Goal: Navigation & Orientation: Find specific page/section

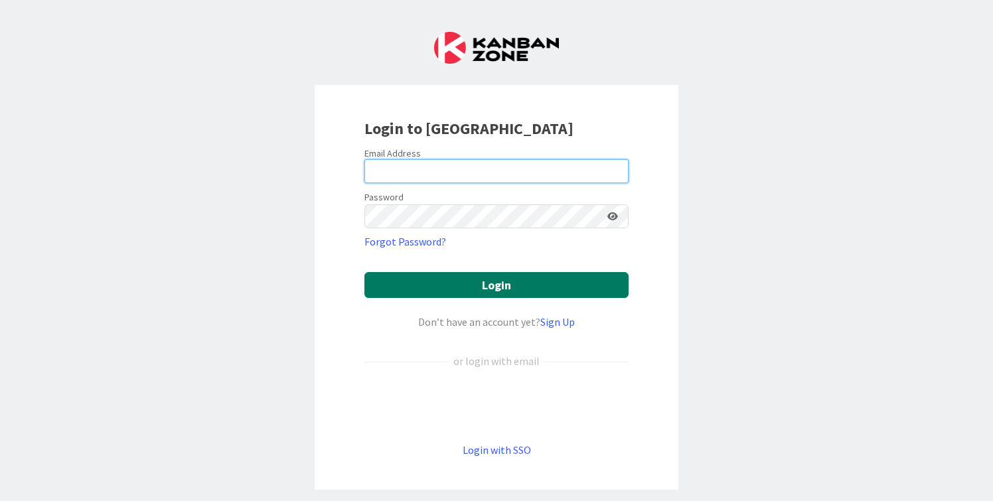
type input "cameron@hyperdriveagile.com"
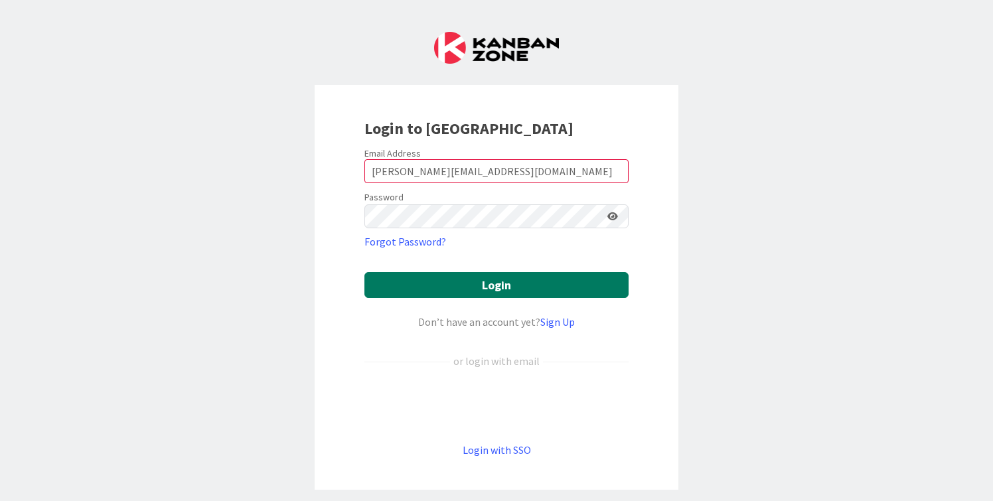
click at [470, 278] on button "Login" at bounding box center [497, 285] width 264 height 26
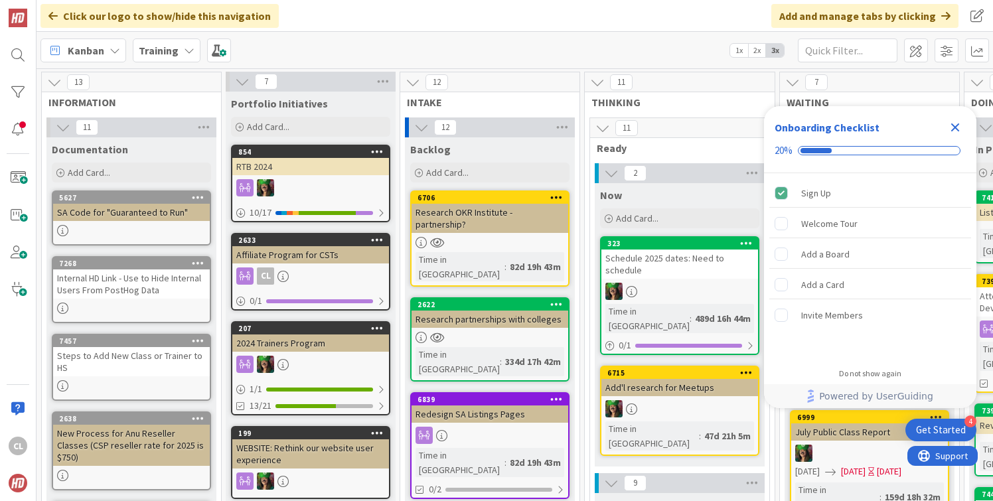
click at [955, 129] on icon "Close Checklist" at bounding box center [956, 128] width 9 height 9
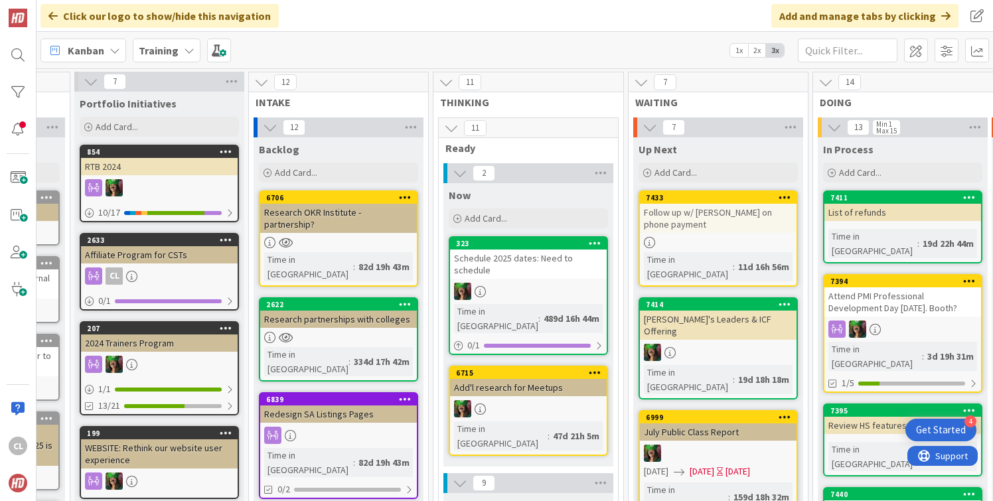
scroll to position [0, 211]
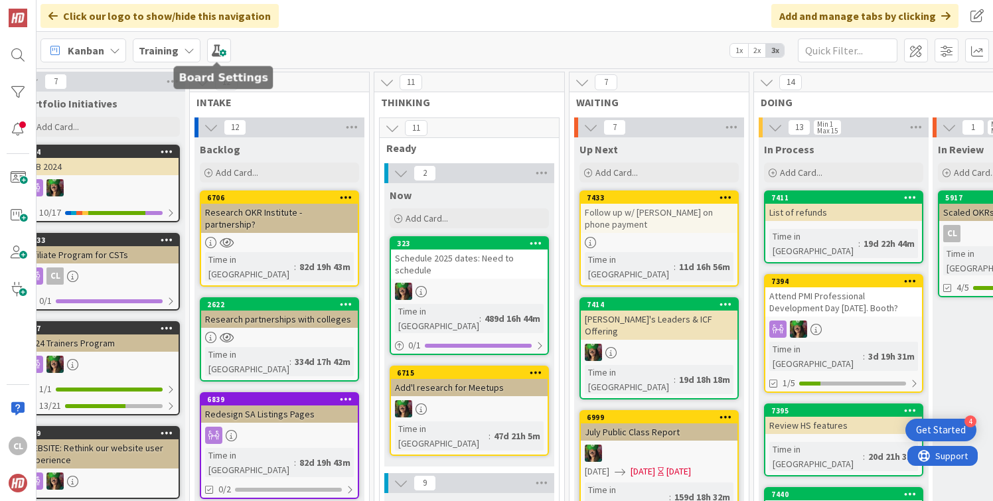
click at [175, 46] on b "Training" at bounding box center [159, 50] width 40 height 13
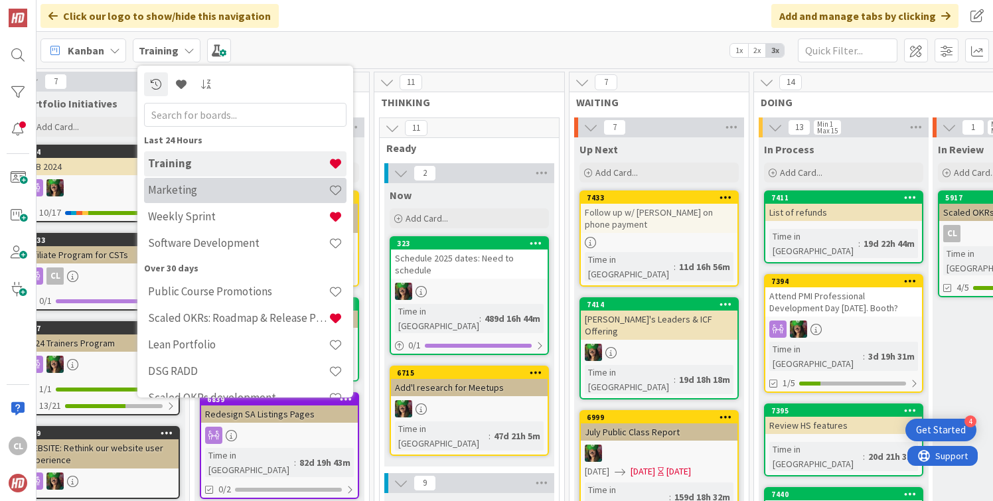
click at [205, 195] on h4 "Marketing" at bounding box center [238, 189] width 181 height 13
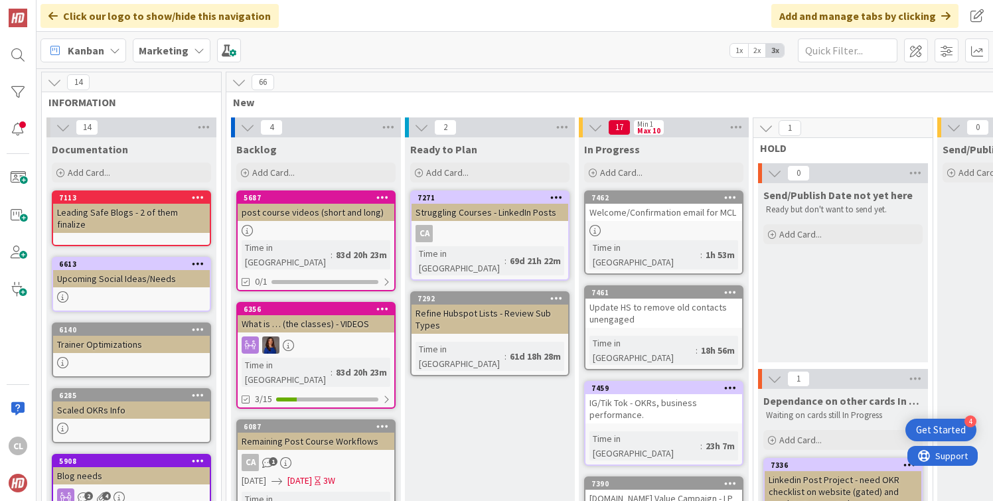
scroll to position [0, 37]
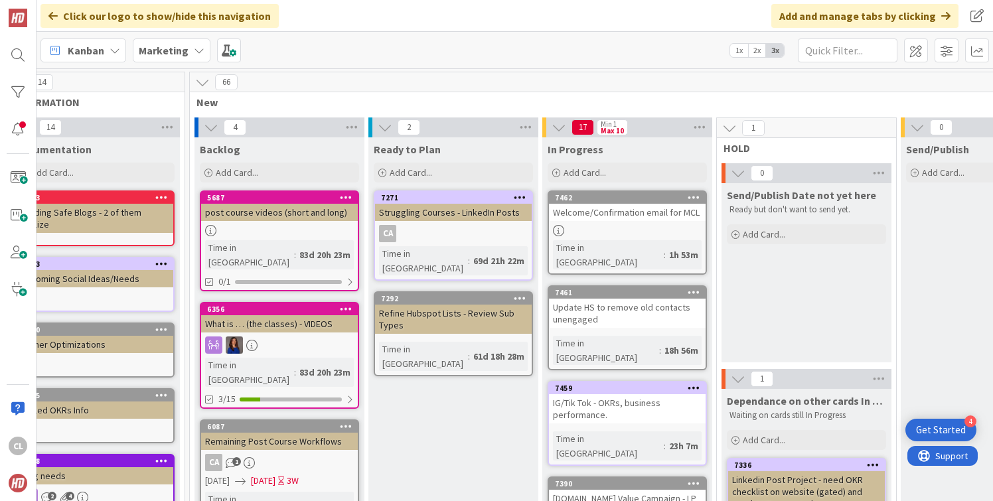
click at [153, 44] on b "Marketing" at bounding box center [164, 50] width 50 height 13
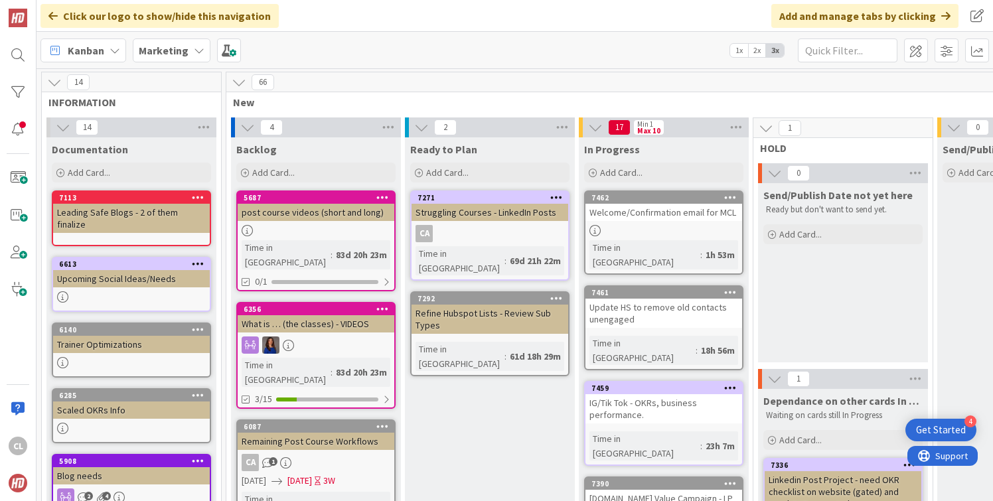
click at [177, 54] on b "Marketing" at bounding box center [164, 50] width 50 height 13
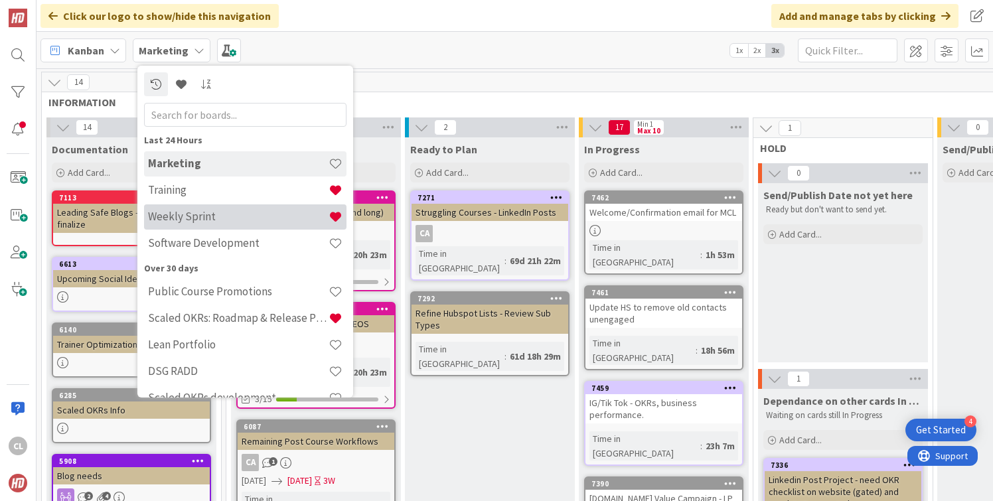
click at [180, 205] on div "Weekly Sprint" at bounding box center [245, 217] width 203 height 25
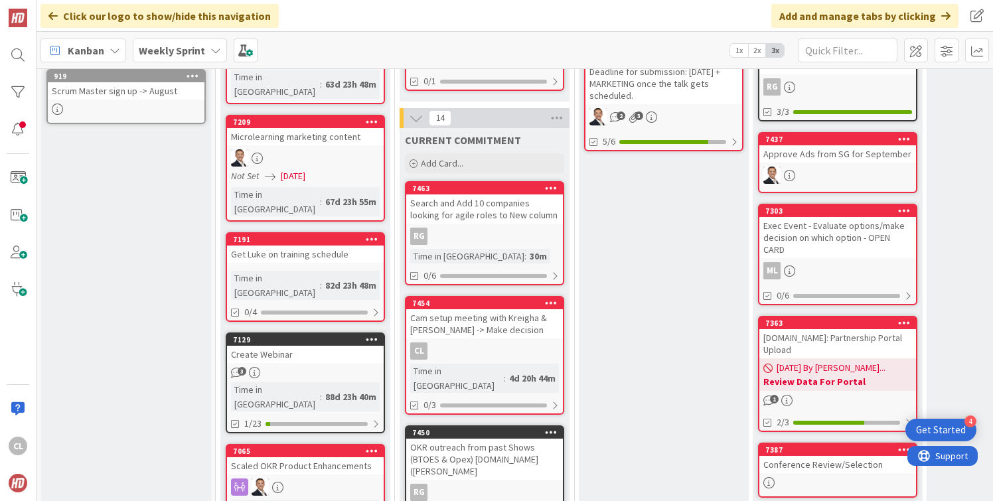
scroll to position [392, 1]
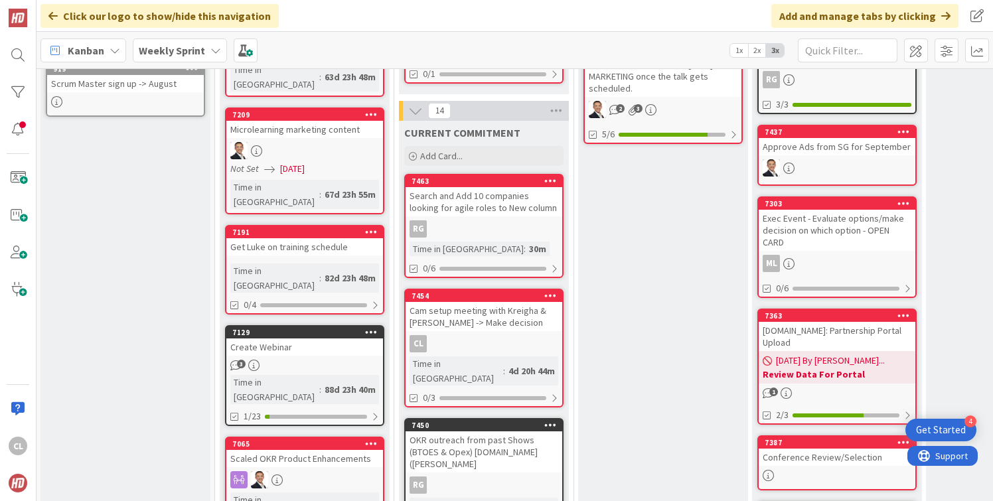
click at [499, 193] on div "Search and Add 10 companies looking for agile roles to New column" at bounding box center [484, 201] width 157 height 29
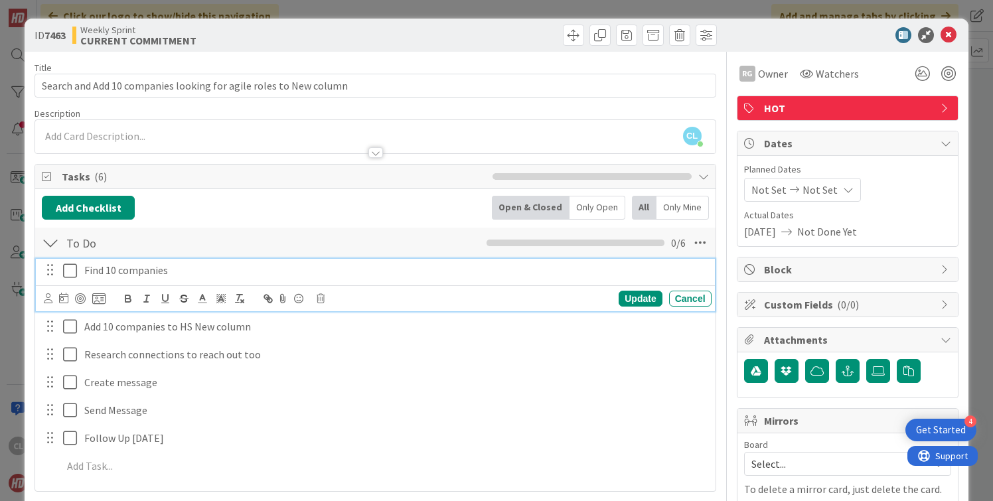
click at [66, 269] on icon at bounding box center [70, 271] width 14 height 16
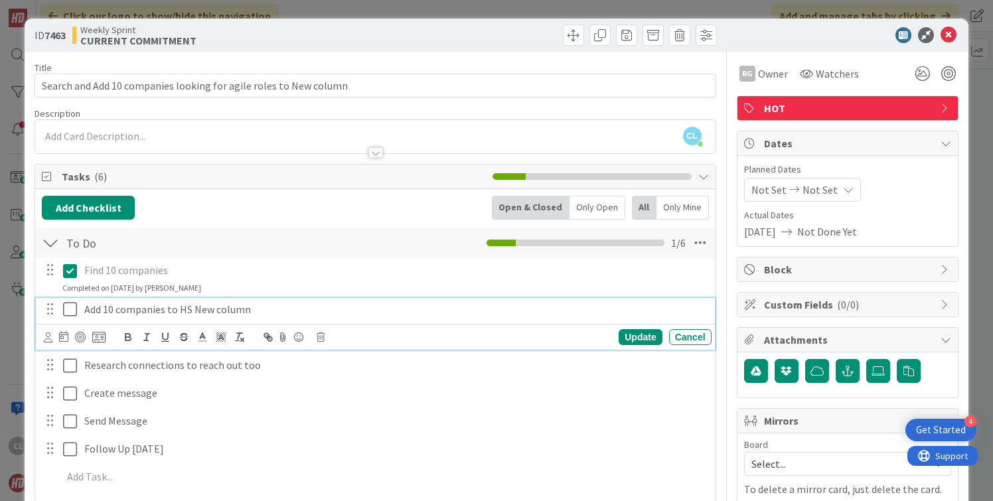
click at [73, 312] on icon at bounding box center [70, 309] width 14 height 16
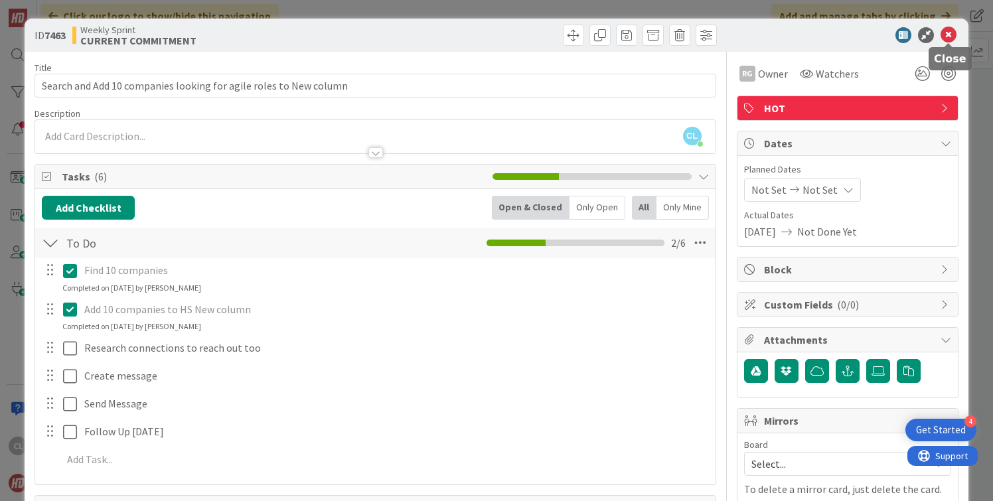
click at [946, 39] on icon at bounding box center [949, 35] width 16 height 16
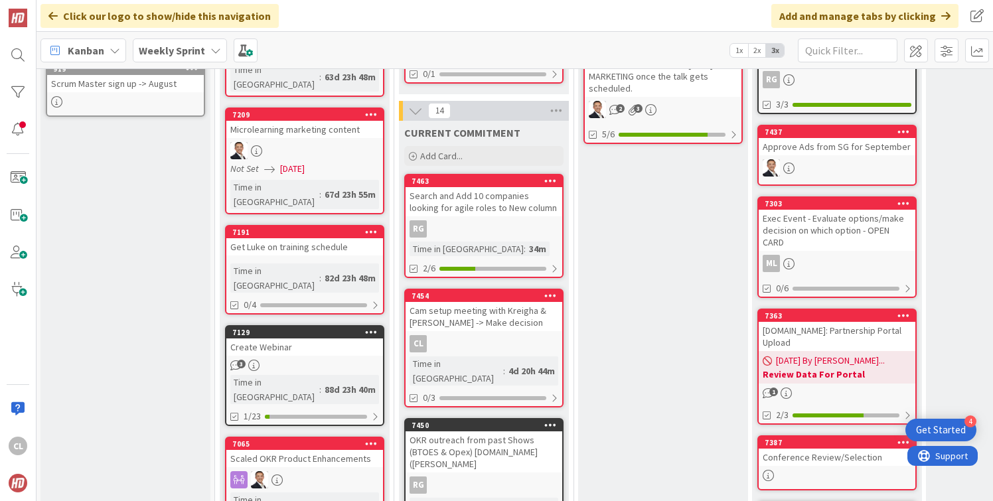
click at [496, 307] on div "Cam setup meeting with Kreigha & [PERSON_NAME] -> Make decision" at bounding box center [484, 316] width 157 height 29
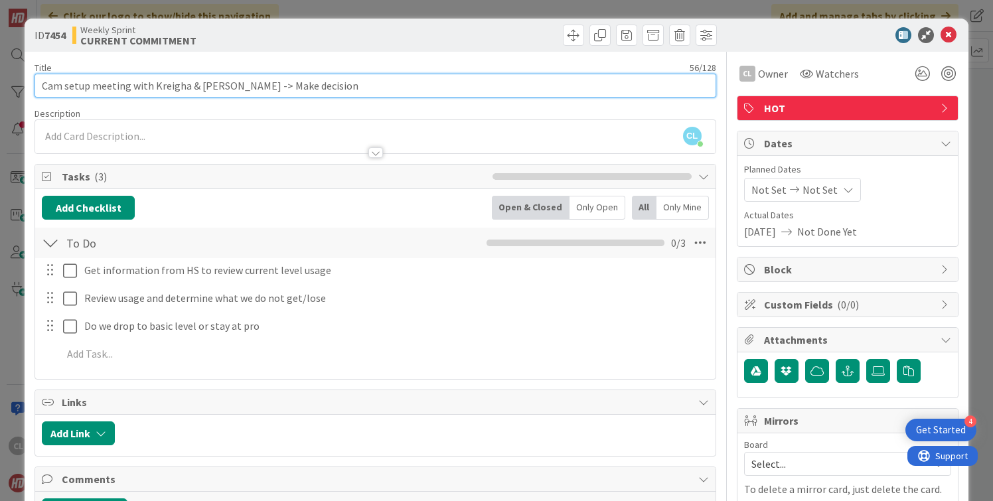
click at [226, 88] on input "Cam setup meeting with Kreigha & [PERSON_NAME] -> Make decision" at bounding box center [375, 86] width 681 height 24
click at [307, 86] on input "Cam setup meeting with Kreigha & [PERSON_NAME] -> Make decision" at bounding box center [375, 86] width 681 height 24
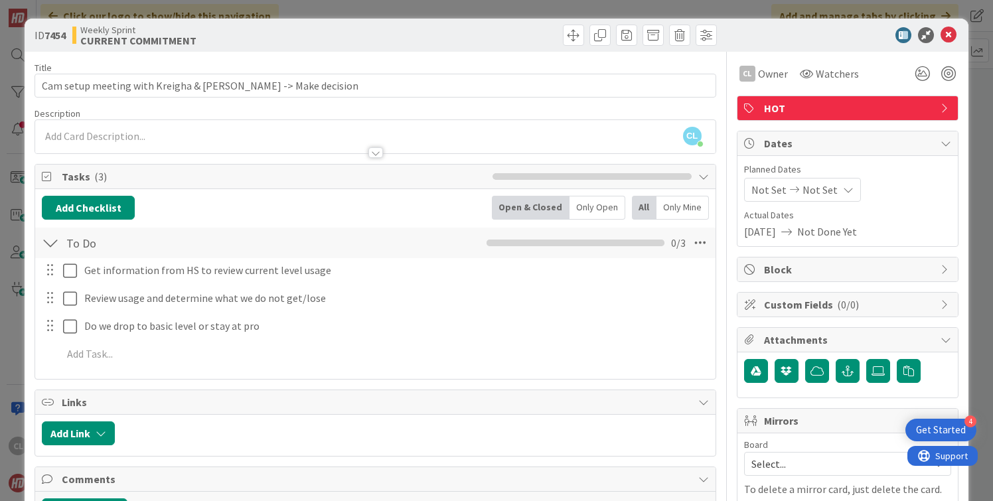
click at [349, 104] on div "Title 56 / 128 Cam setup meeting with [PERSON_NAME] & [PERSON_NAME] -> Make dec…" at bounding box center [375, 502] width 681 height 901
click at [372, 60] on div "Title 56 / 128 Cam setup meeting with [PERSON_NAME] & [PERSON_NAME] -> Make dec…" at bounding box center [375, 502] width 681 height 901
click at [948, 35] on icon at bounding box center [949, 35] width 16 height 16
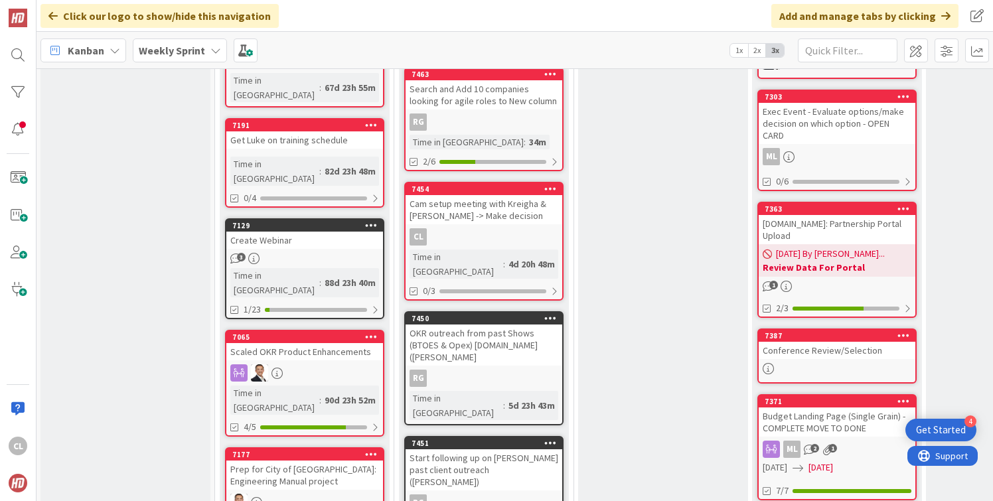
scroll to position [496, 1]
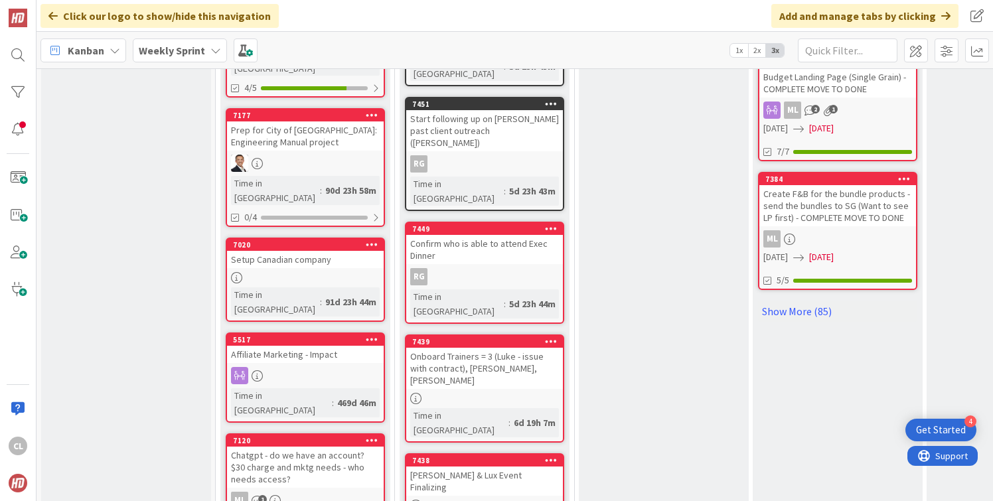
scroll to position [845, 0]
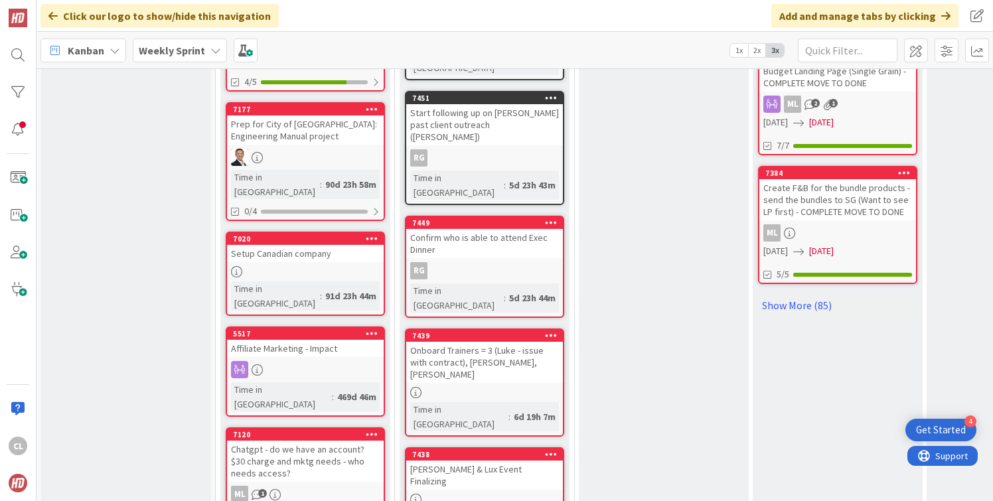
click at [447, 216] on link "7449 Confirm who is able to attend Exec Dinner RG Time in Column : 5d 23h 44m" at bounding box center [484, 267] width 159 height 102
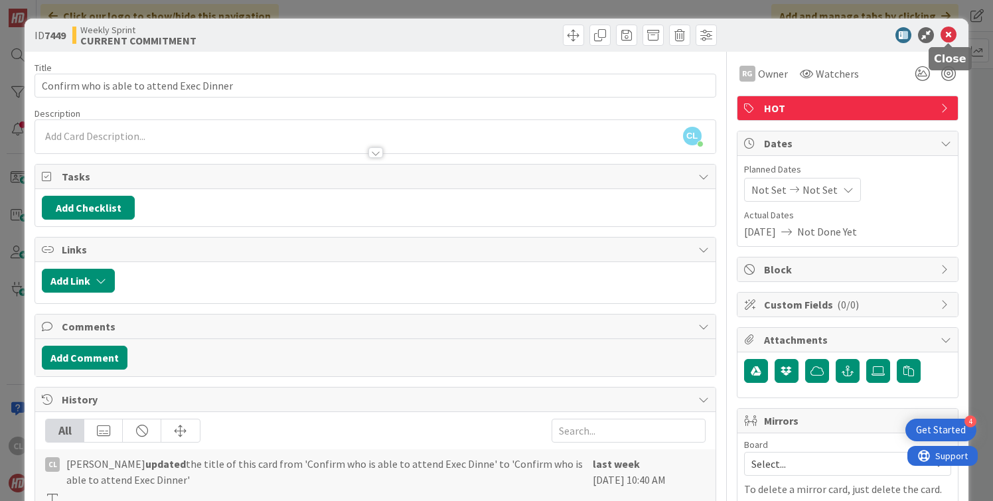
click at [950, 39] on icon at bounding box center [949, 35] width 16 height 16
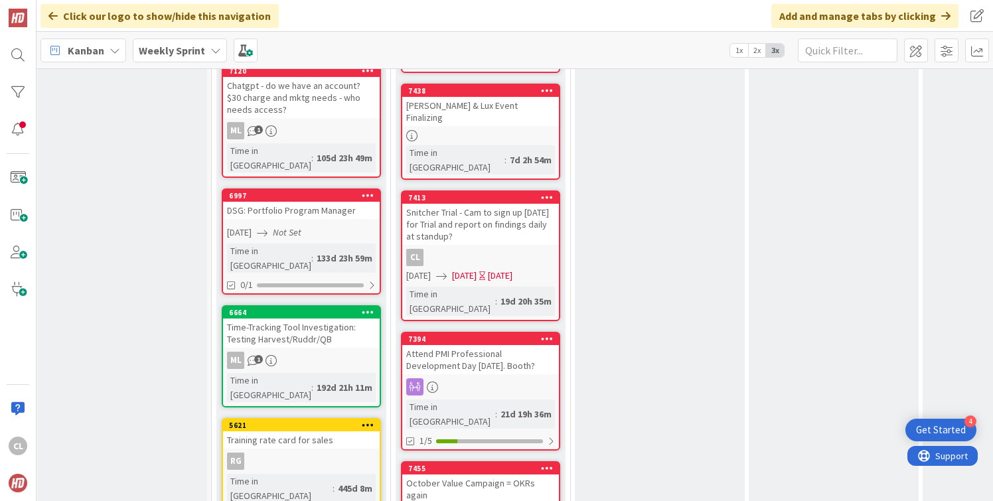
scroll to position [1220, 4]
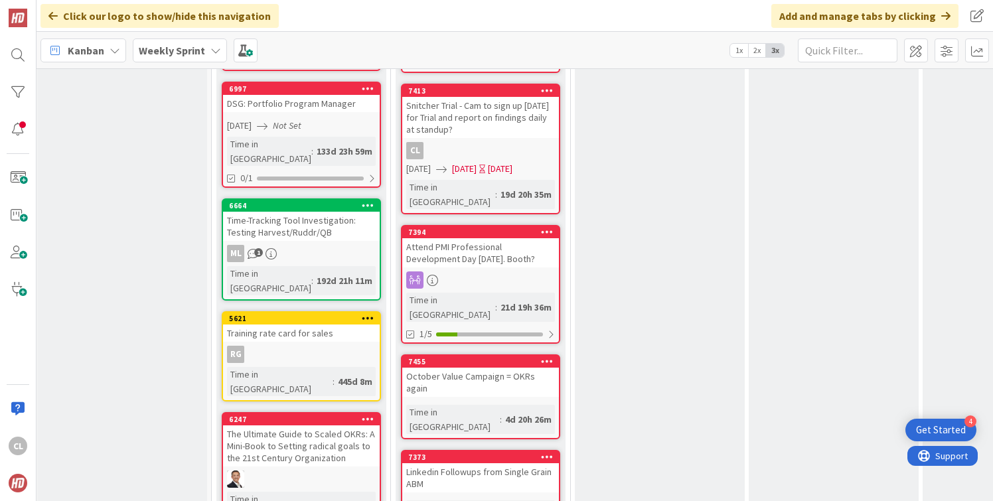
scroll to position [1314, 4]
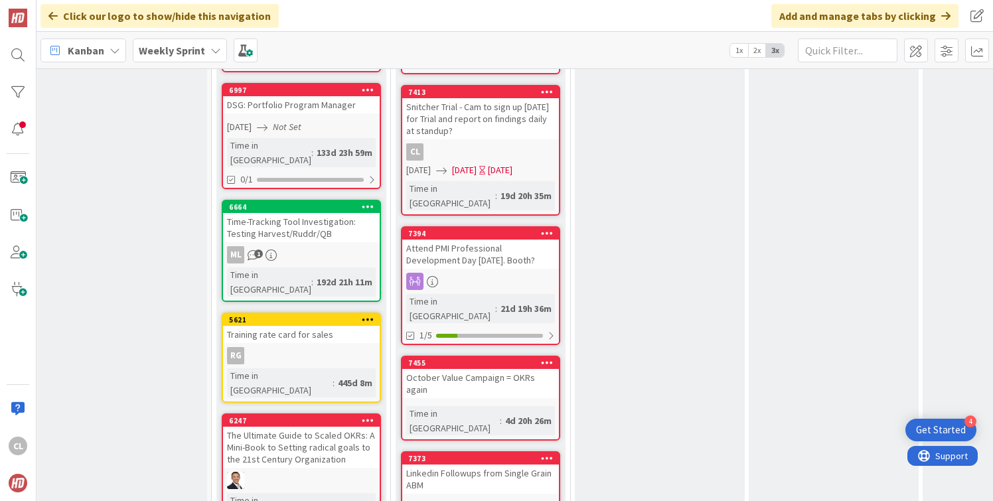
click at [479, 369] on div "October Value Campaign = OKRs again" at bounding box center [480, 383] width 157 height 29
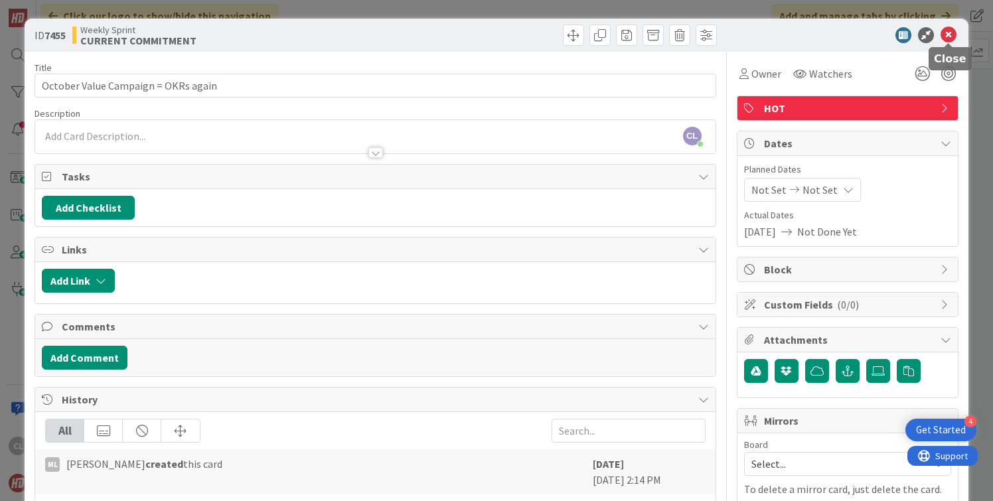
click at [948, 40] on icon at bounding box center [949, 35] width 16 height 16
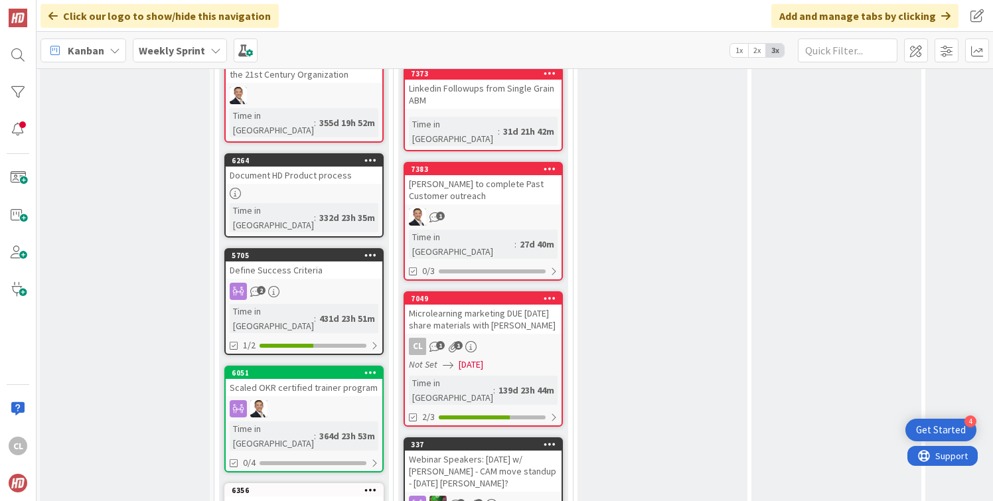
scroll to position [1700, 1]
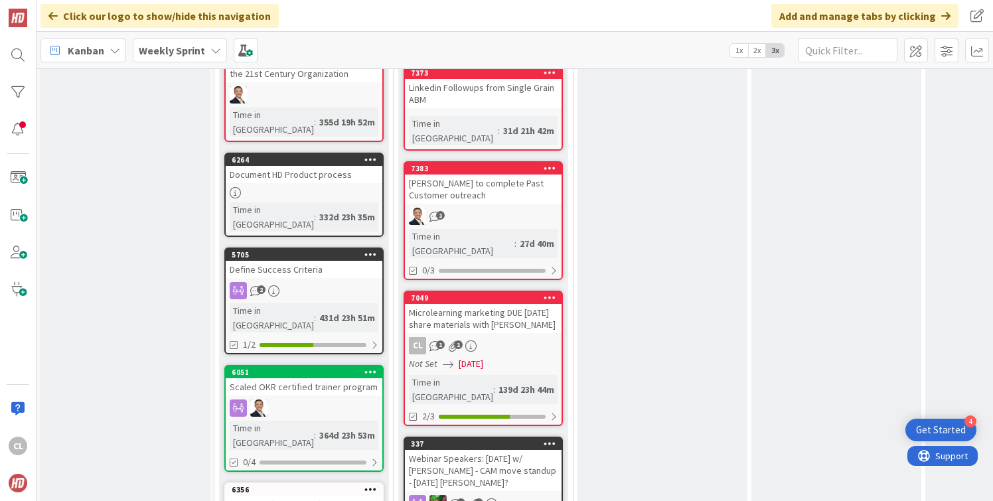
click at [492, 450] on div "Webinar Speakers: [DATE] w/ [PERSON_NAME] - CAM move standup - [DATE] [PERSON_N…" at bounding box center [483, 470] width 157 height 41
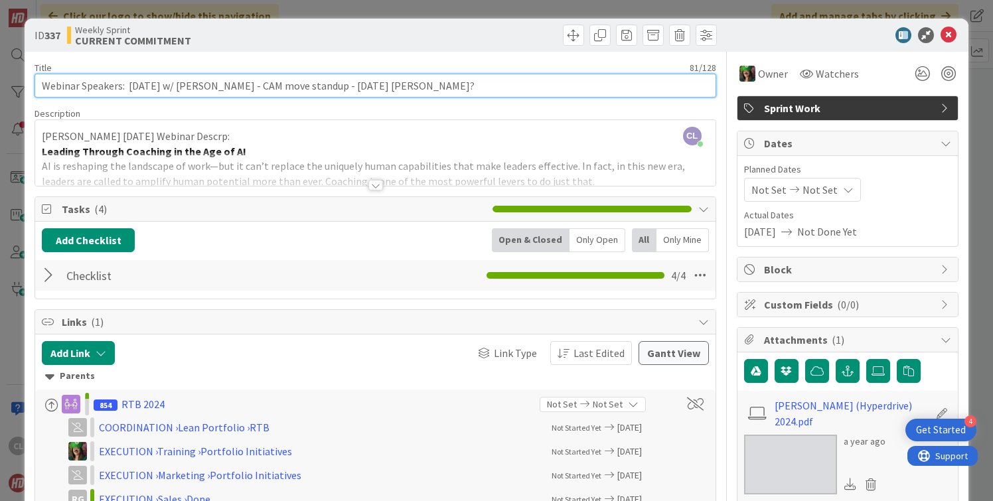
drag, startPoint x: 346, startPoint y: 84, endPoint x: 259, endPoint y: 82, distance: 87.0
click at [258, 82] on input "Webinar Speakers: [DATE] w/ [PERSON_NAME] - CAM move standup - [DATE] [PERSON_N…" at bounding box center [375, 86] width 681 height 24
type input "Webinar Speakers: [DATE] w/ [PERSON_NAME] - [DATE] [PERSON_NAME]?"
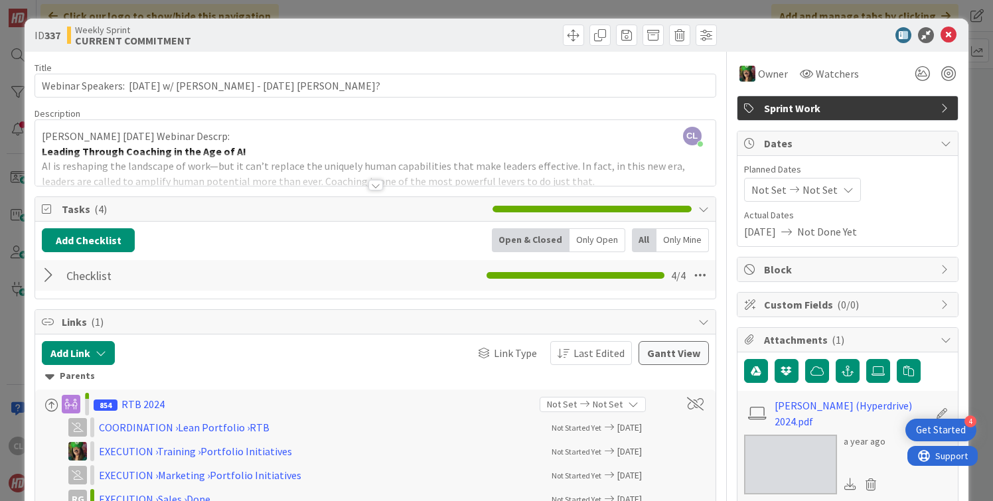
click at [946, 35] on icon at bounding box center [949, 35] width 16 height 16
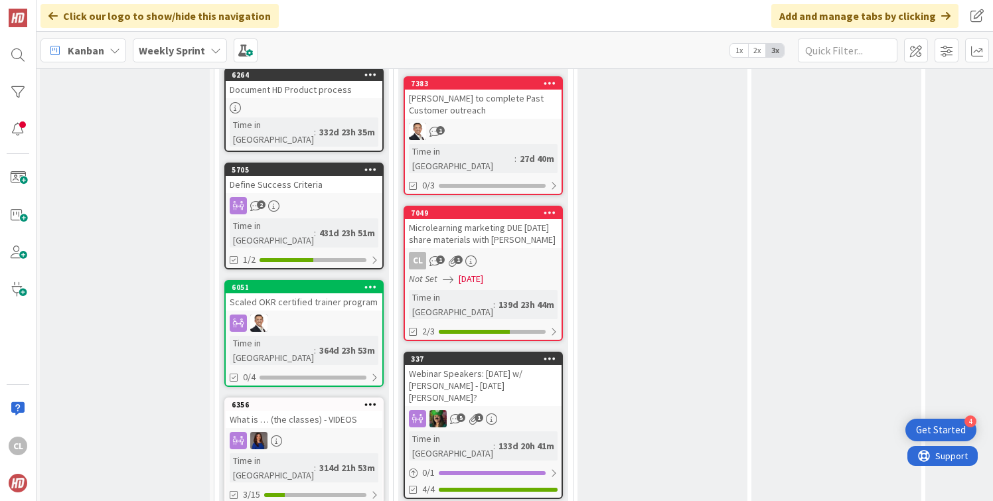
click at [497, 365] on div "Webinar Speakers: [DATE] w/ [PERSON_NAME] - [DATE] [PERSON_NAME]?" at bounding box center [483, 385] width 157 height 41
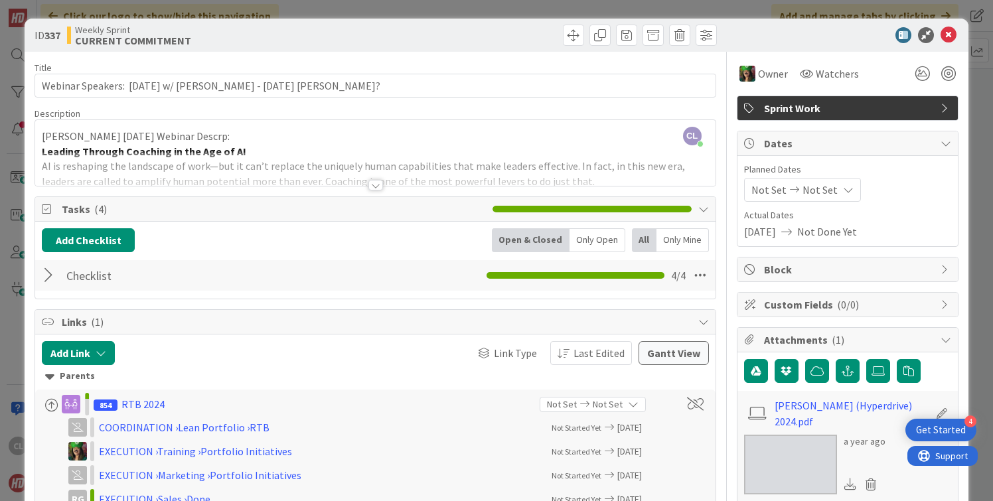
click at [402, 141] on div "[PERSON_NAME] [PERSON_NAME] just joined [PERSON_NAME] [DATE] Webinar Descrp: Le…" at bounding box center [375, 153] width 680 height 66
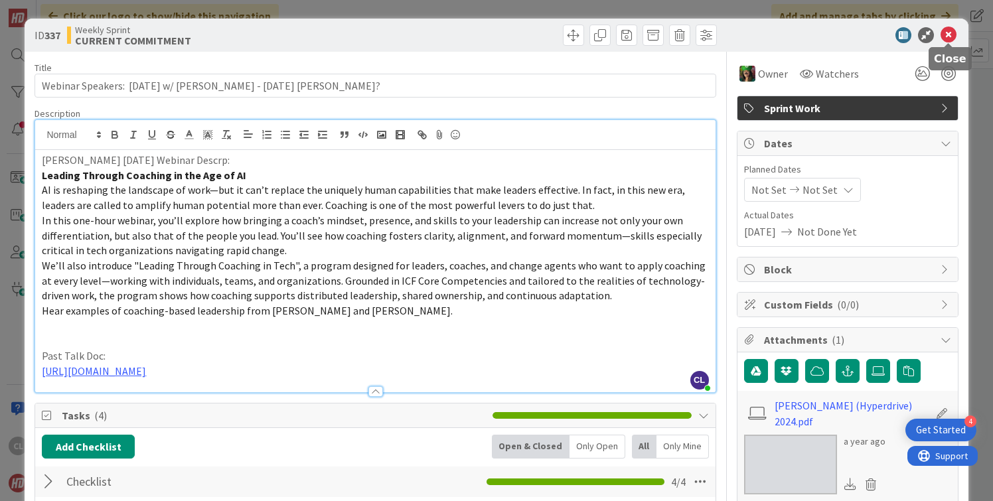
click at [951, 35] on icon at bounding box center [949, 35] width 16 height 16
